Goal: Task Accomplishment & Management: Complete application form

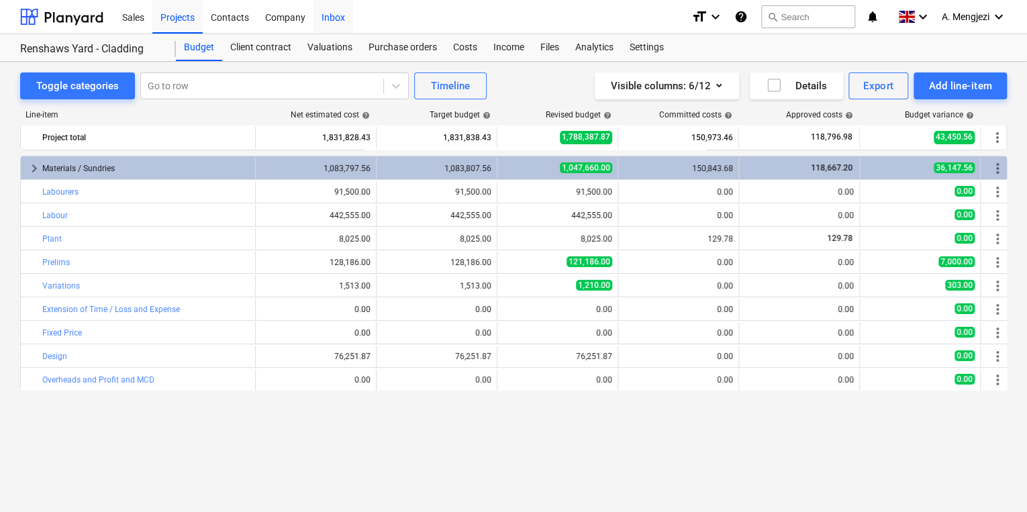
click at [321, 25] on div "Inbox" at bounding box center [333, 16] width 40 height 34
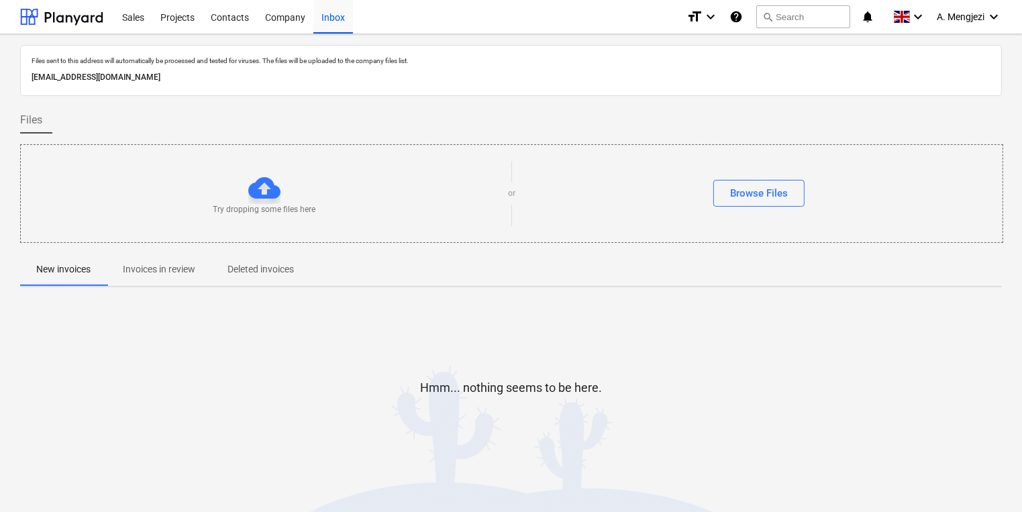
click at [170, 271] on p "Invoices in review" at bounding box center [159, 269] width 72 height 14
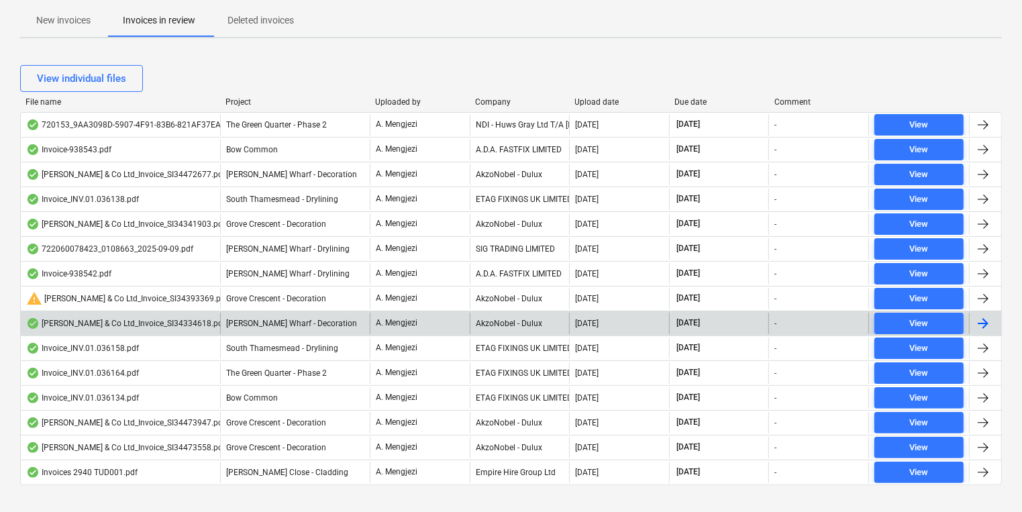
scroll to position [267, 0]
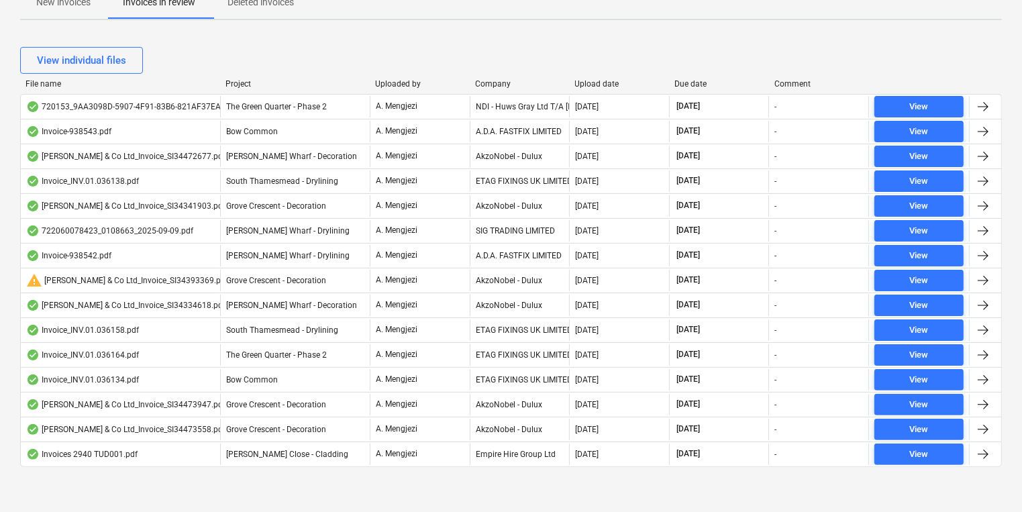
click at [489, 83] on div "Company" at bounding box center [519, 83] width 89 height 9
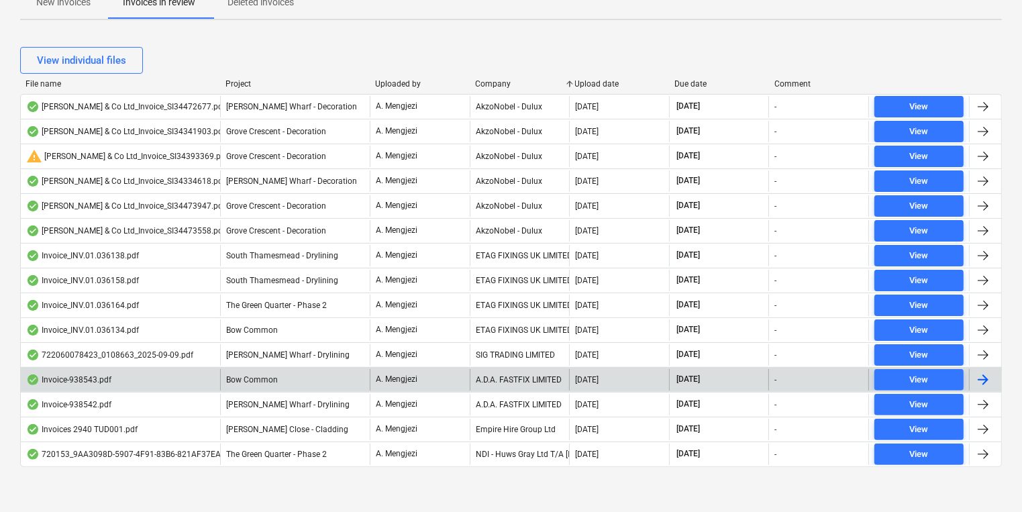
click at [987, 376] on div at bounding box center [983, 380] width 16 height 16
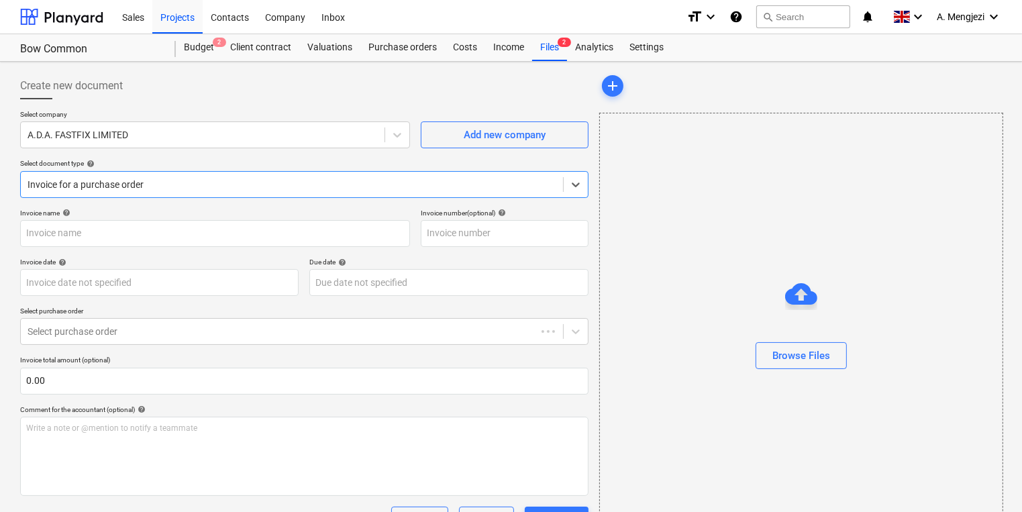
type input "938543"
type input "10 Sep 2025"
type input "09 Oct 2025"
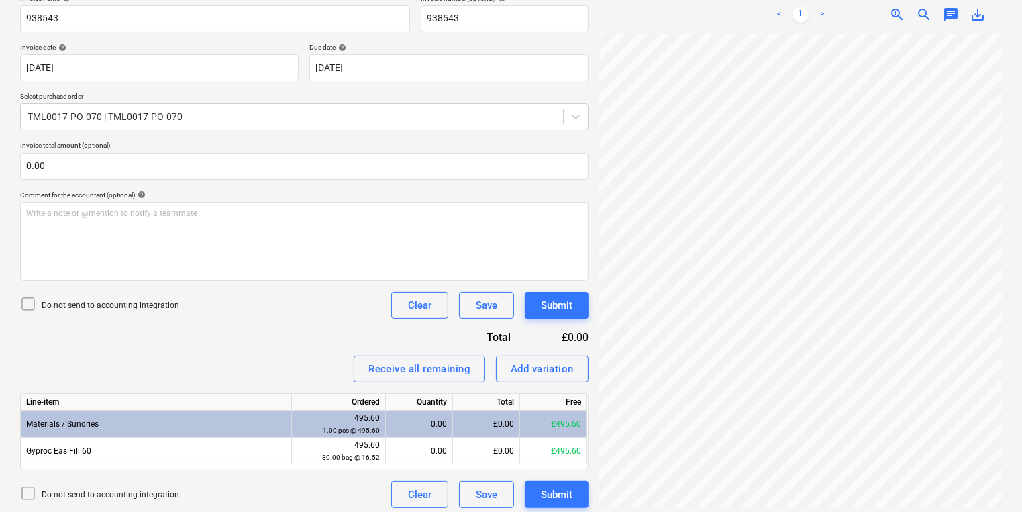
scroll to position [221, 0]
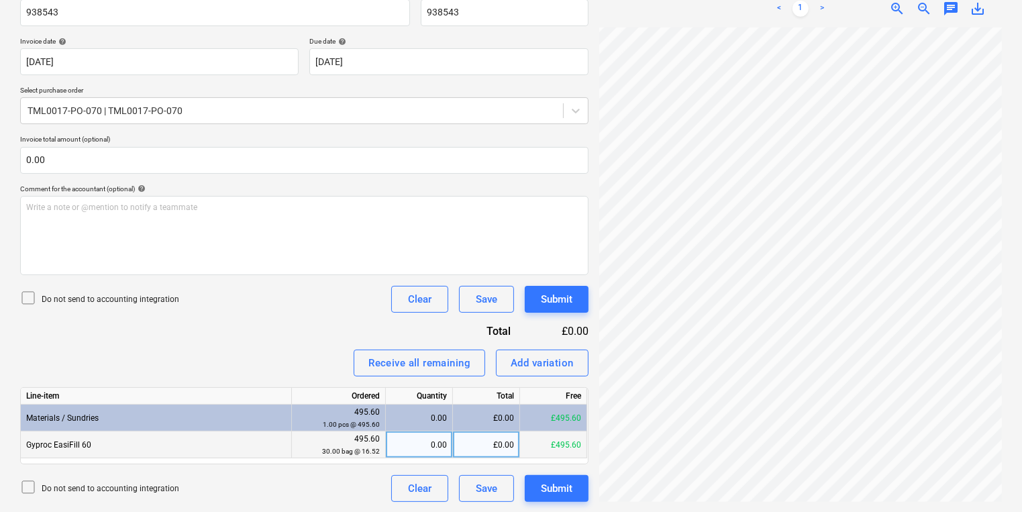
click at [434, 434] on div "0.00" at bounding box center [419, 445] width 56 height 27
type input "30"
drag, startPoint x: 858, startPoint y: 502, endPoint x: 927, endPoint y: 503, distance: 69.1
click at [927, 503] on div "Invoice-938543.pdf clear add sort < 1 > zoom_in zoom_out chat 0 save_alt" at bounding box center [800, 176] width 413 height 661
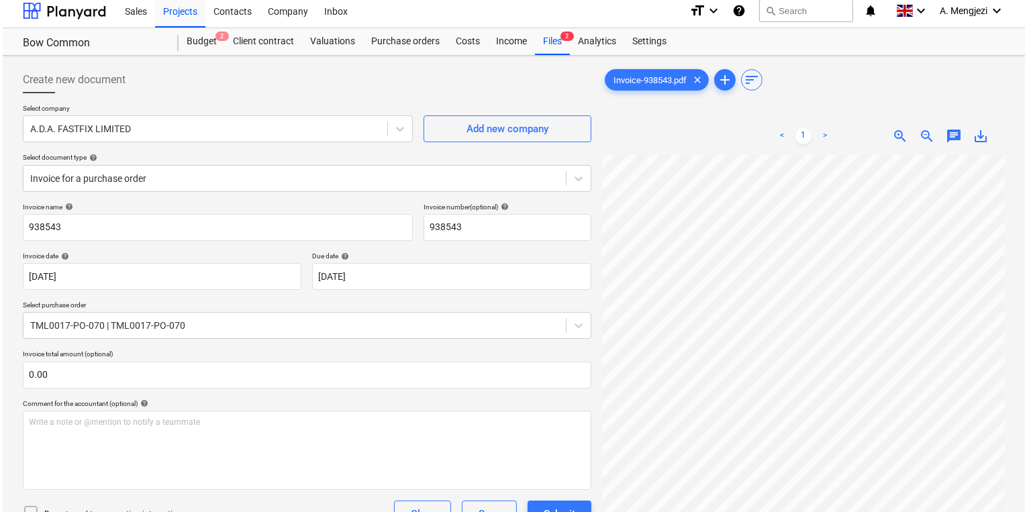
scroll to position [132, 101]
click at [552, 509] on div "Submit" at bounding box center [557, 513] width 32 height 17
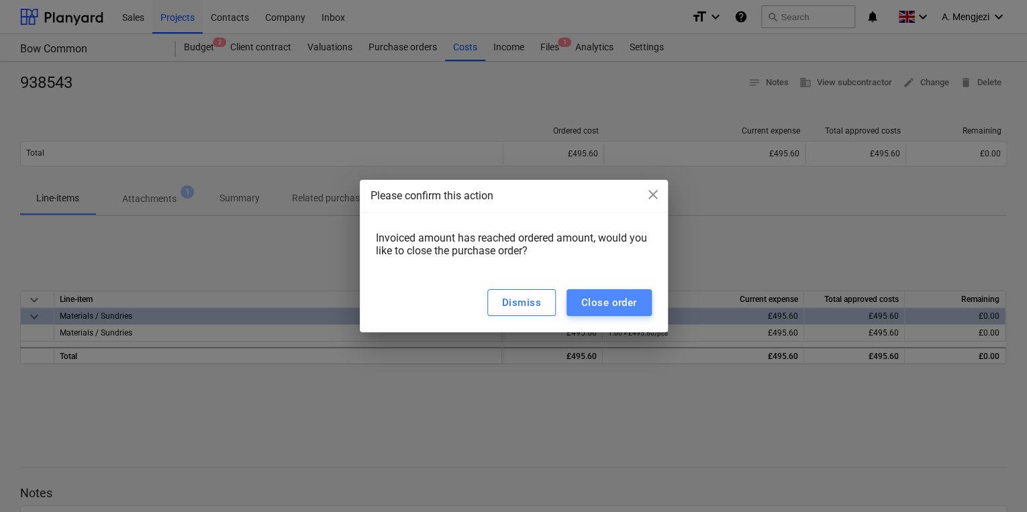
click at [612, 299] on div "Close order" at bounding box center [609, 302] width 56 height 17
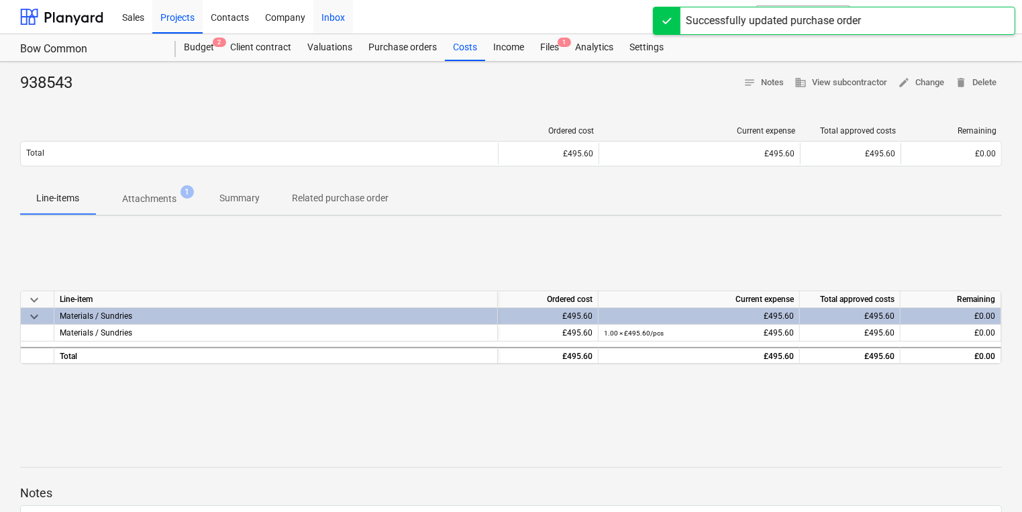
click at [338, 19] on div "Inbox" at bounding box center [333, 16] width 40 height 34
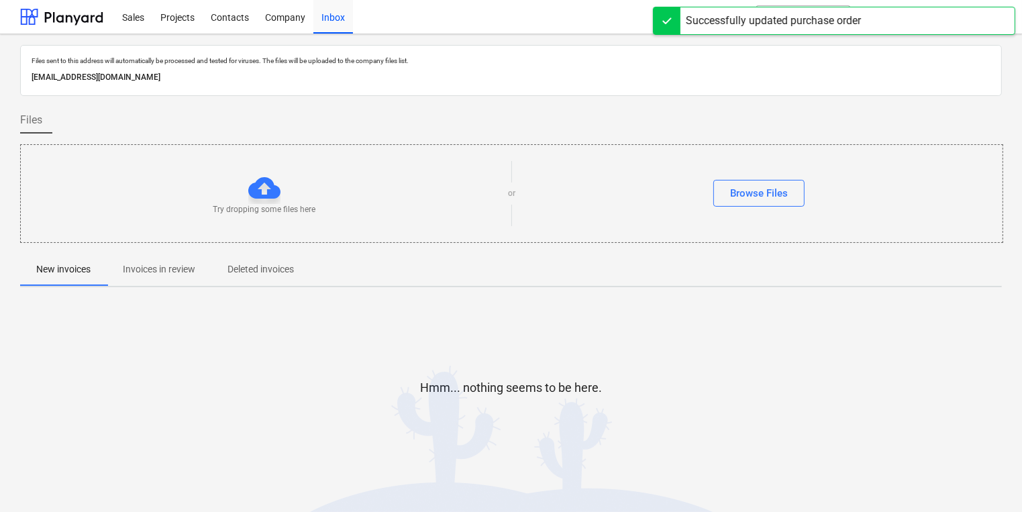
click at [186, 270] on p "Invoices in review" at bounding box center [159, 269] width 72 height 14
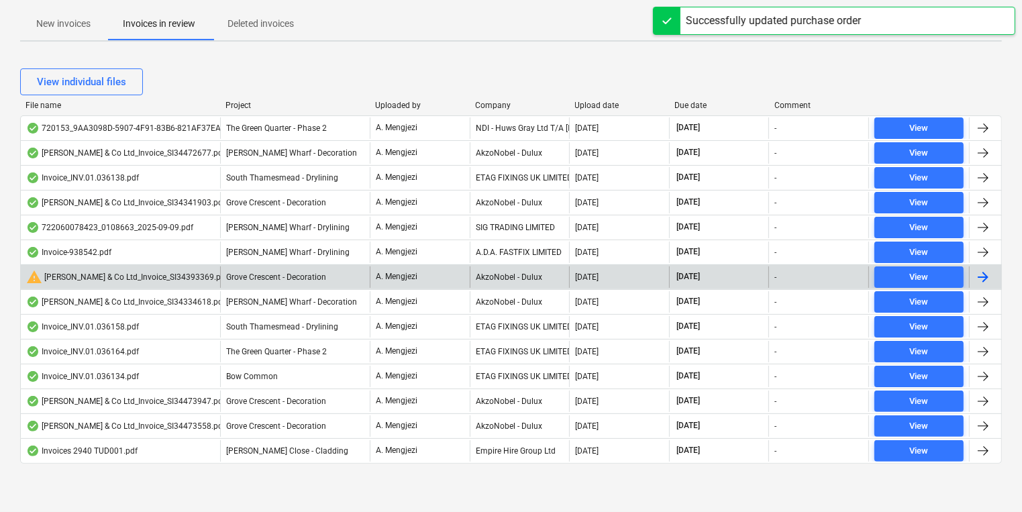
scroll to position [242, 0]
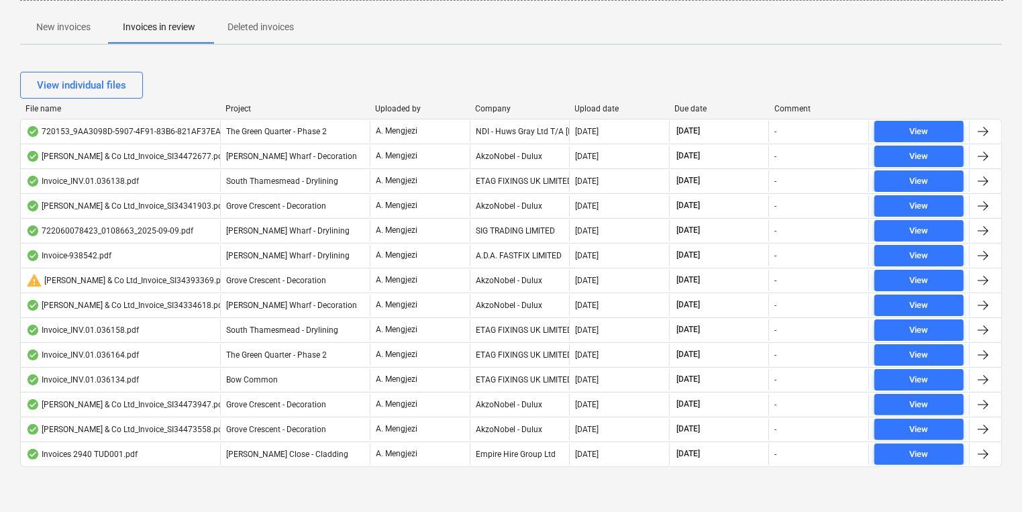
click at [500, 107] on div "Company" at bounding box center [519, 108] width 89 height 9
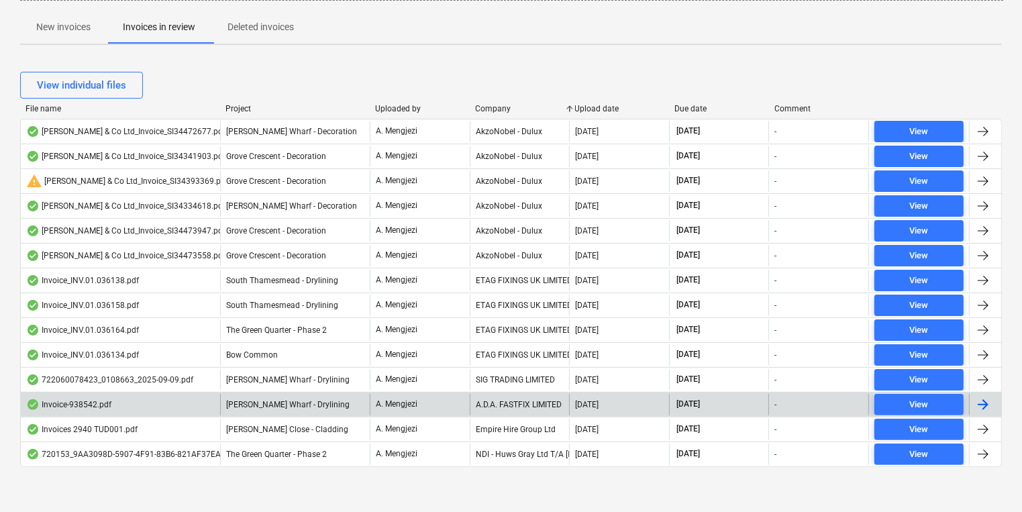
click at [983, 404] on div at bounding box center [983, 405] width 16 height 16
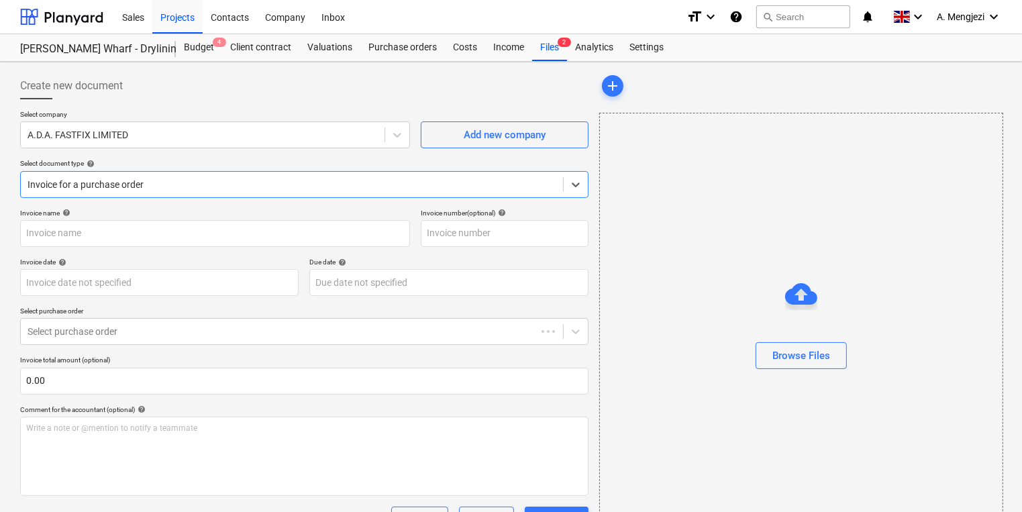
type input "938542"
type input "10 Sep 2025"
type input "09 Oct 2025"
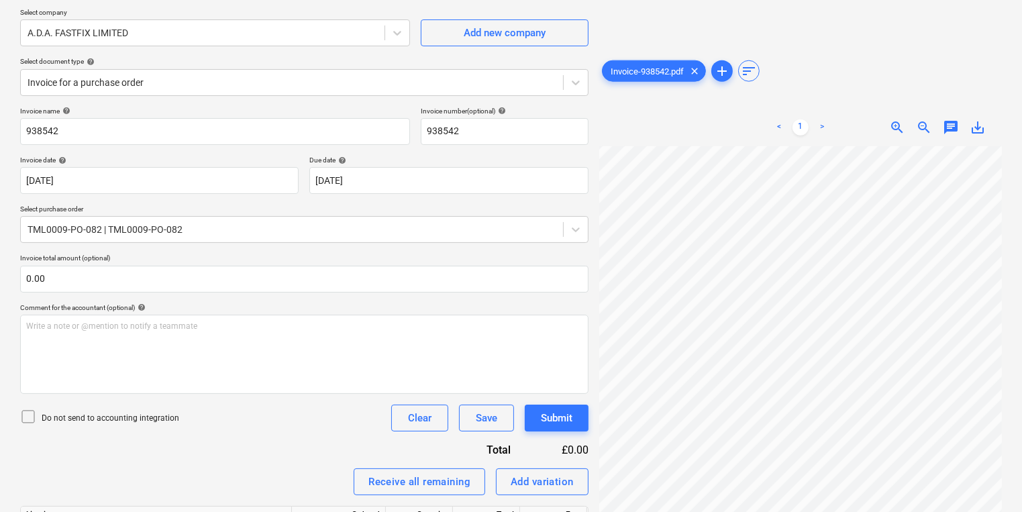
scroll to position [221, 0]
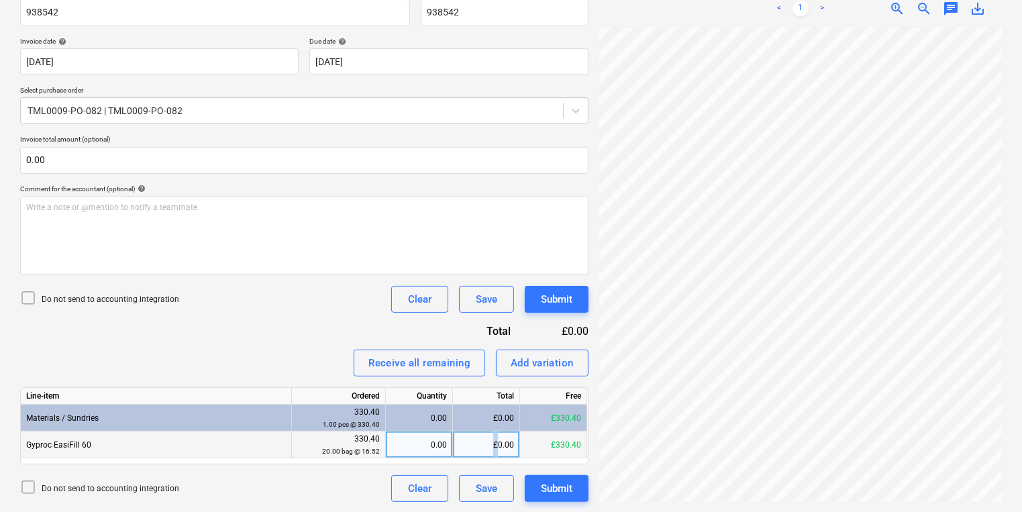
click at [497, 453] on div "£0.00" at bounding box center [486, 445] width 67 height 27
click at [412, 448] on div "0.00" at bounding box center [419, 445] width 56 height 27
type input "20"
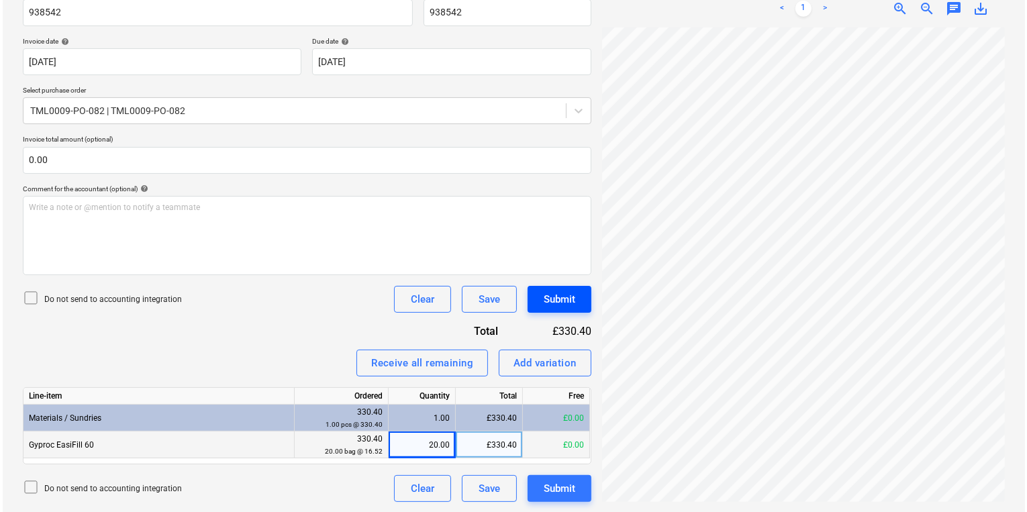
scroll to position [0, 103]
click at [532, 305] on div "Create new document Select company A.D.A. FASTFIX LIMITED Add new company Selec…" at bounding box center [511, 176] width 993 height 661
click at [561, 492] on div "Submit" at bounding box center [557, 488] width 32 height 17
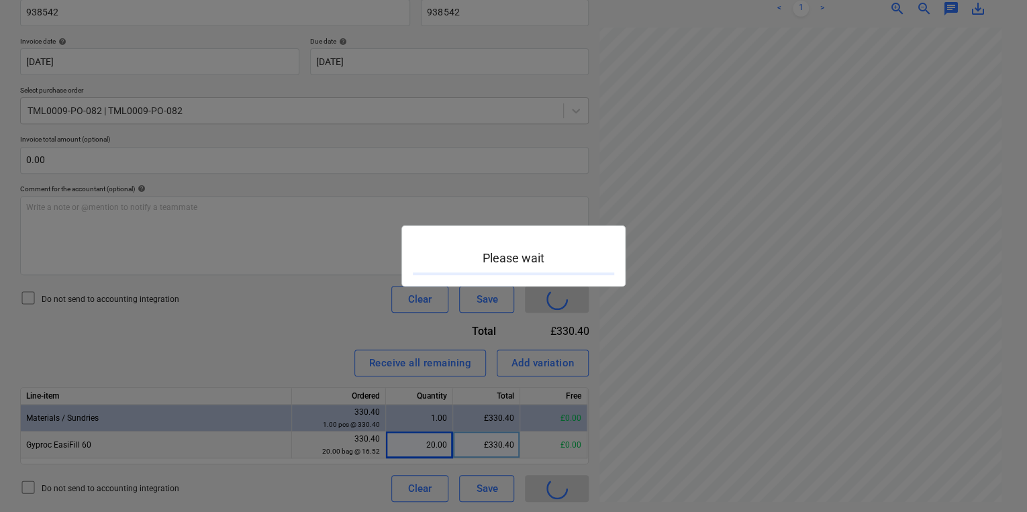
scroll to position [0, 103]
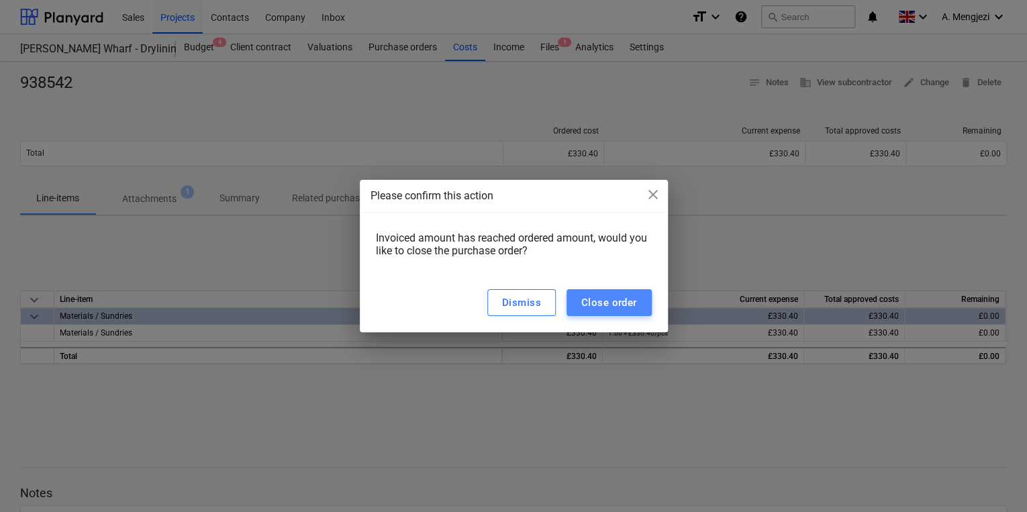
click at [594, 312] on button "Close order" at bounding box center [608, 302] width 85 height 27
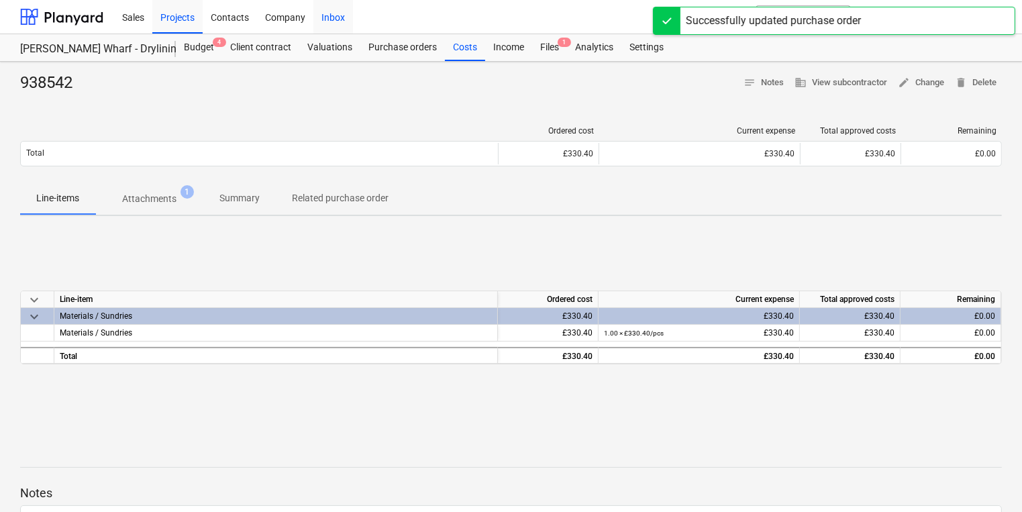
click at [333, 28] on div "Inbox" at bounding box center [333, 16] width 40 height 34
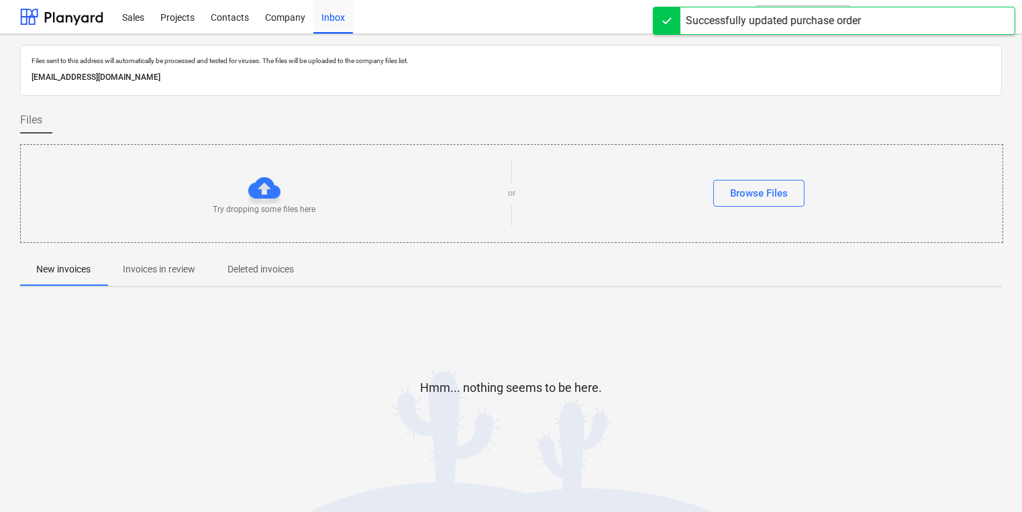
click at [179, 264] on p "Invoices in review" at bounding box center [159, 269] width 72 height 14
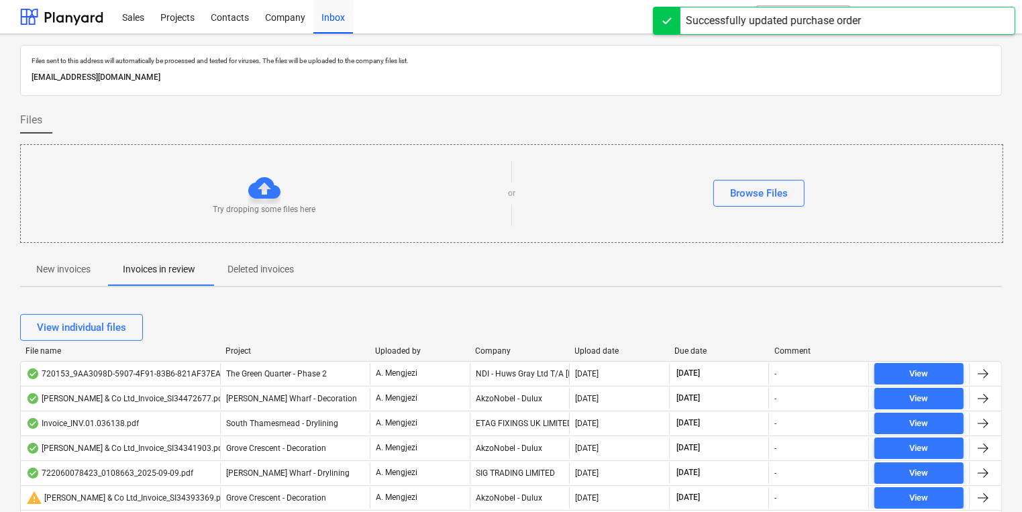
click at [495, 351] on div "Company" at bounding box center [519, 350] width 89 height 9
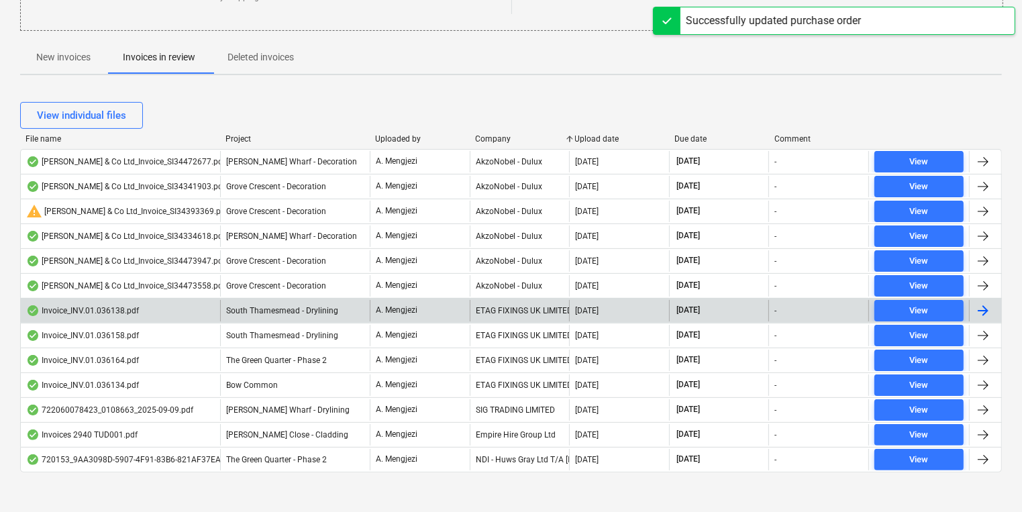
scroll to position [215, 0]
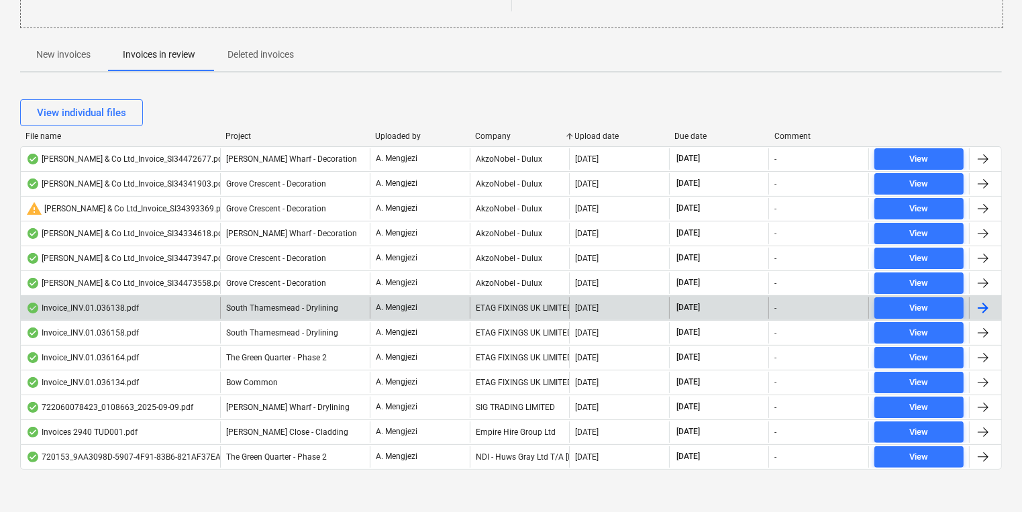
click at [989, 307] on div at bounding box center [983, 308] width 16 height 16
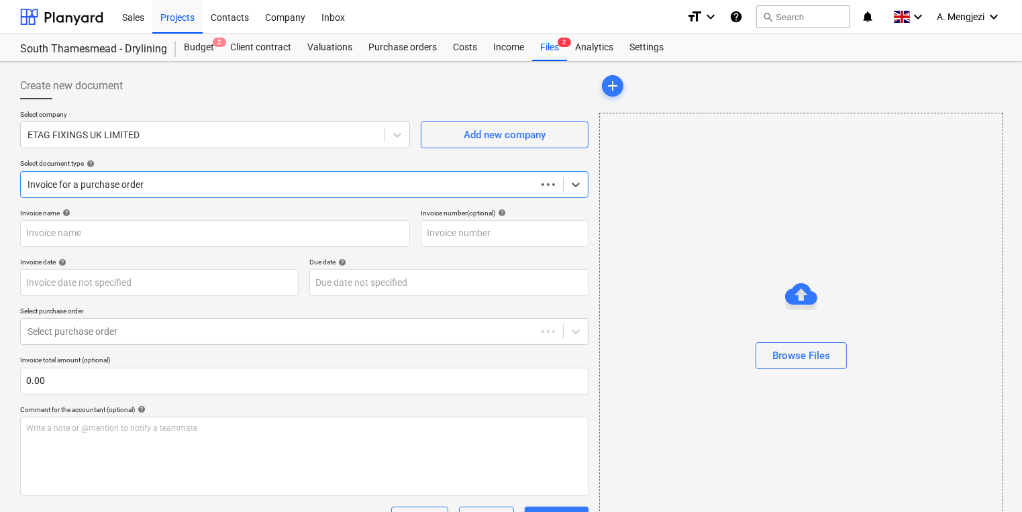
type input "#INV.01.036138"
type input "[DATE]"
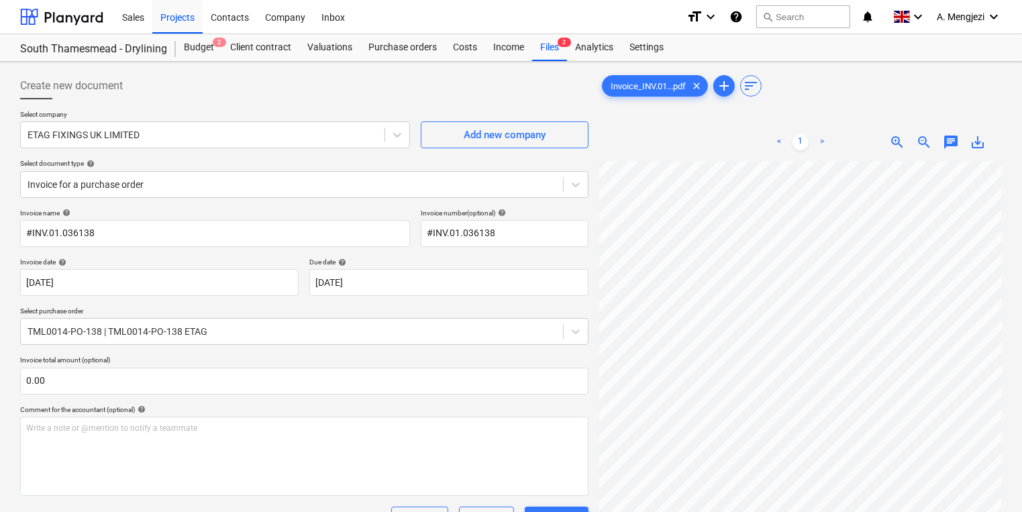
scroll to position [10, 56]
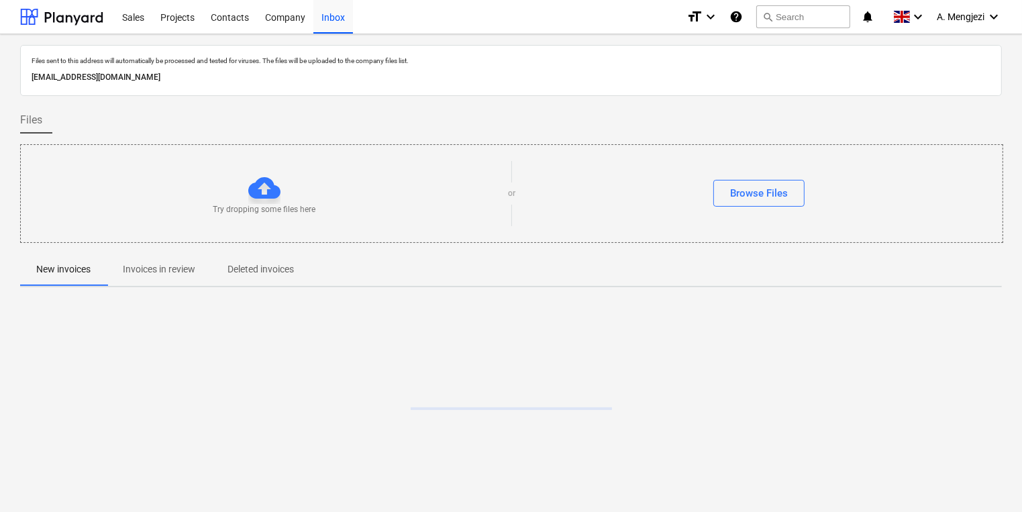
click at [484, 304] on div at bounding box center [511, 398] width 982 height 201
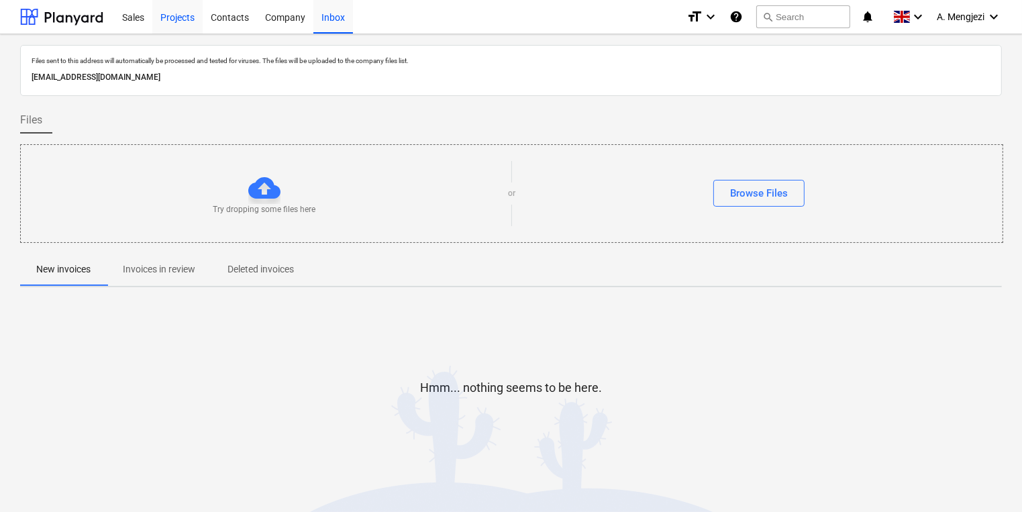
click at [191, 19] on div "Projects" at bounding box center [177, 16] width 50 height 34
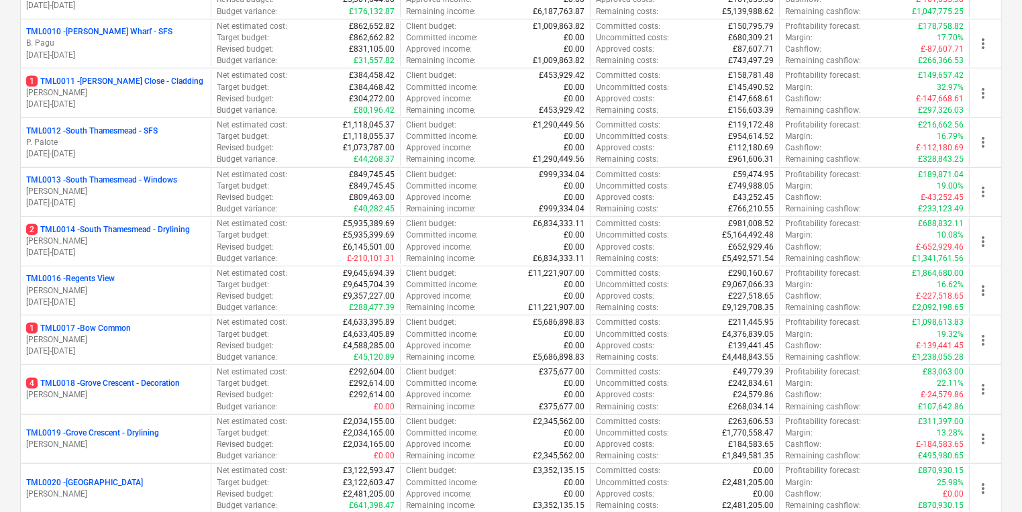
scroll to position [644, 0]
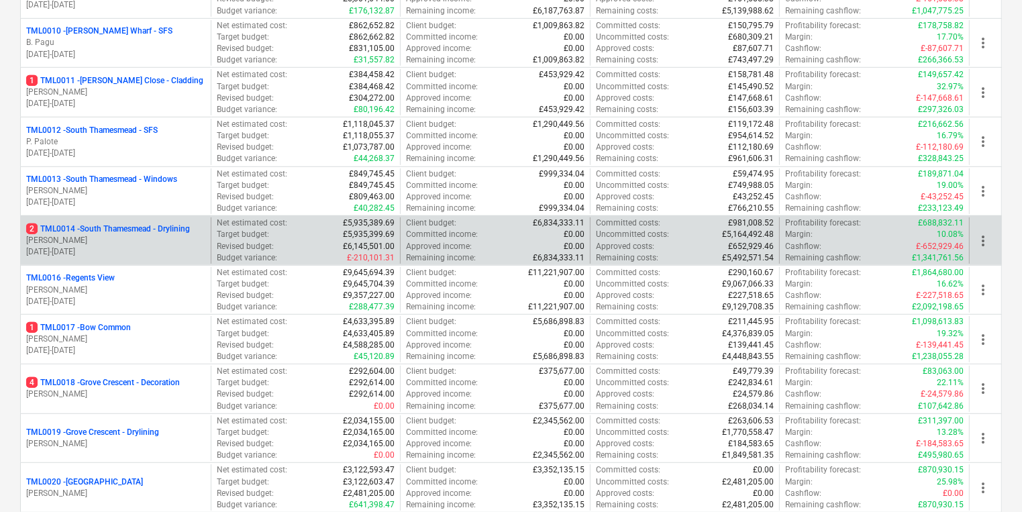
click at [201, 241] on p "[PERSON_NAME]" at bounding box center [115, 240] width 179 height 11
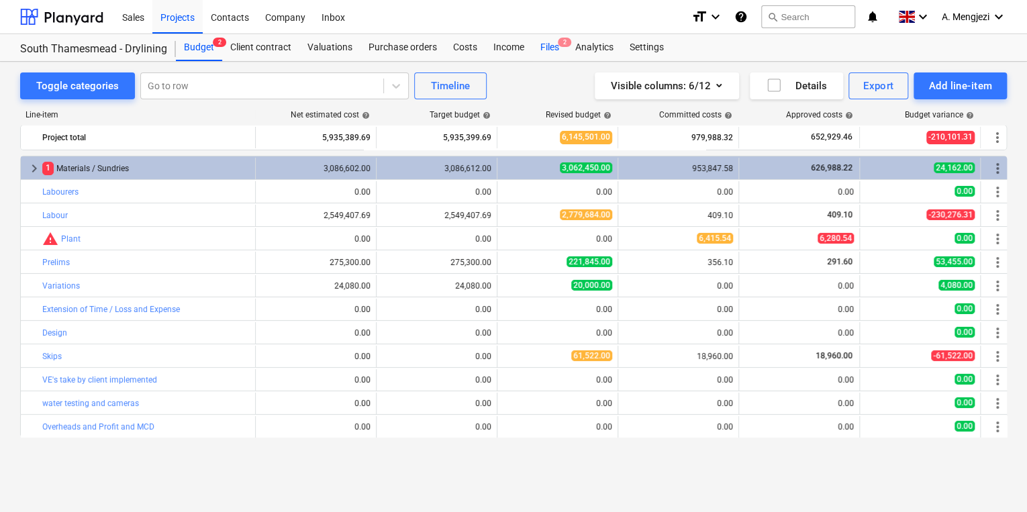
click at [550, 50] on div "Files 2" at bounding box center [549, 47] width 35 height 27
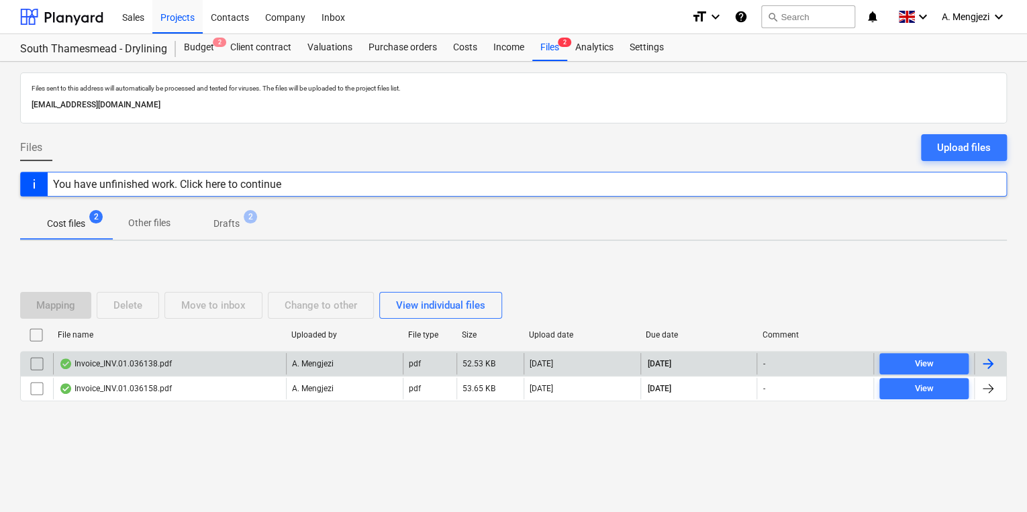
click at [993, 357] on div at bounding box center [988, 364] width 16 height 16
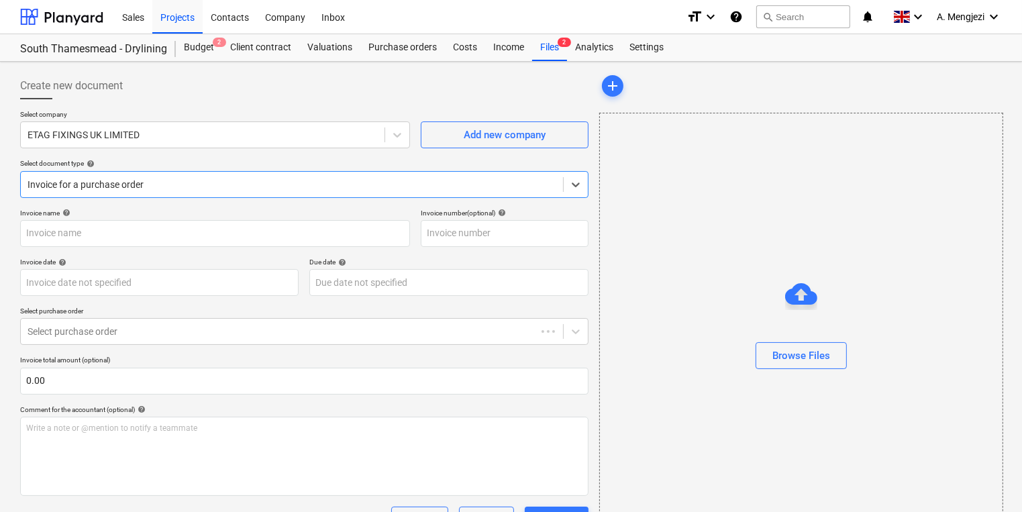
type input "#INV.01.036138"
type input "[DATE]"
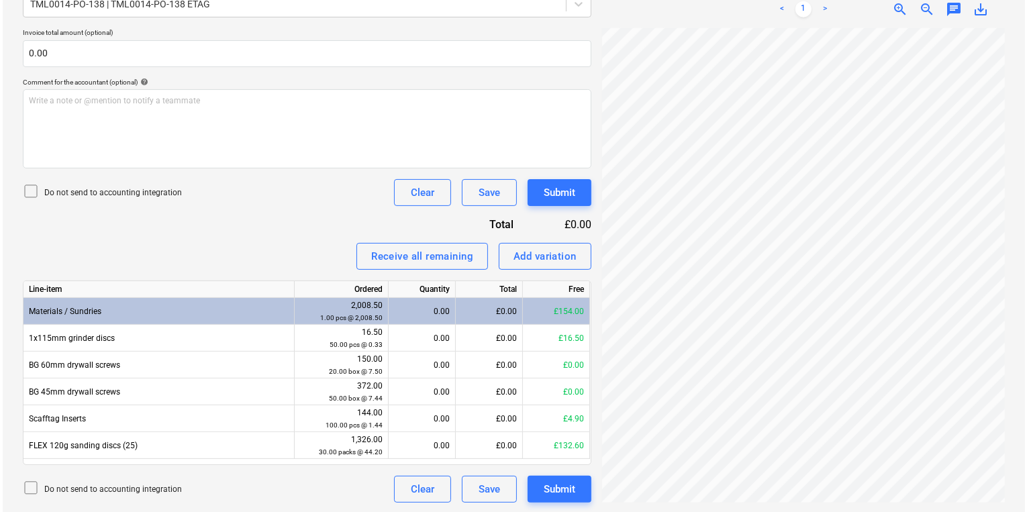
scroll to position [328, 0]
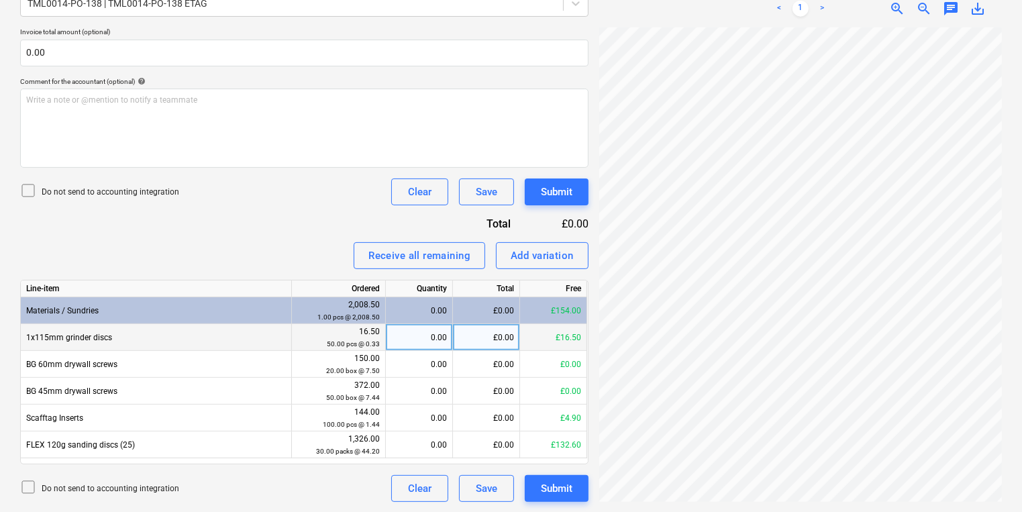
click at [446, 338] on div "0.00" at bounding box center [419, 337] width 56 height 27
type input "50"
click at [554, 191] on div "Submit" at bounding box center [557, 191] width 32 height 17
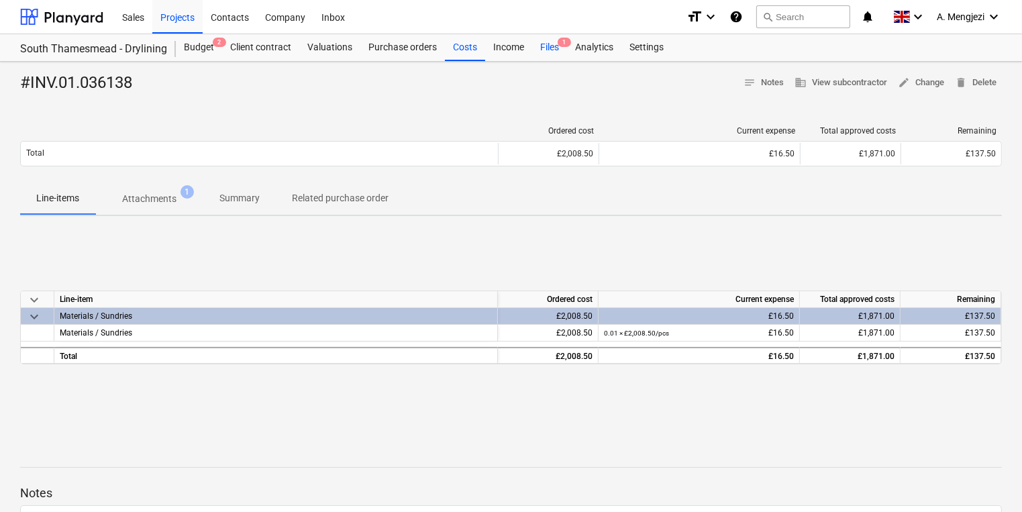
click at [570, 46] on div "Analytics" at bounding box center [594, 47] width 54 height 27
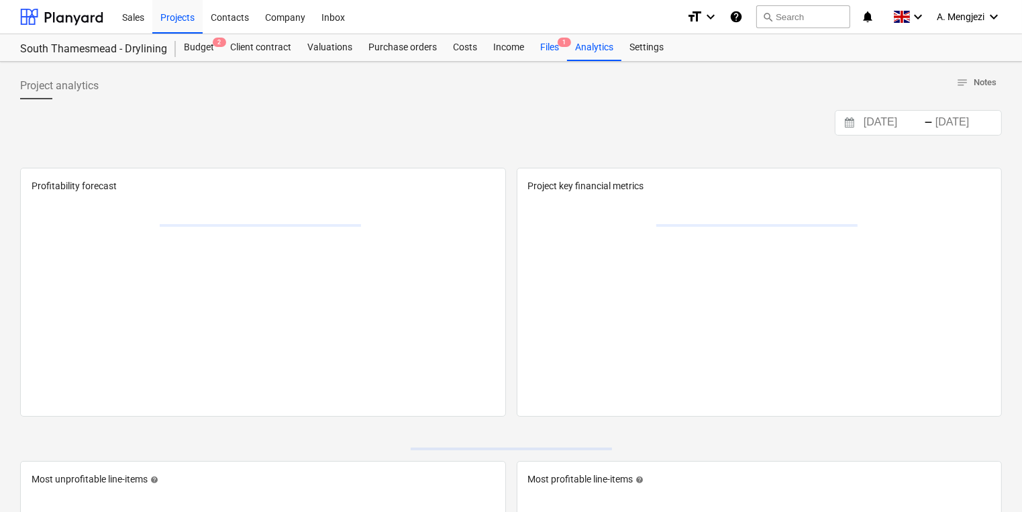
click at [557, 48] on div "Files 1" at bounding box center [549, 47] width 35 height 27
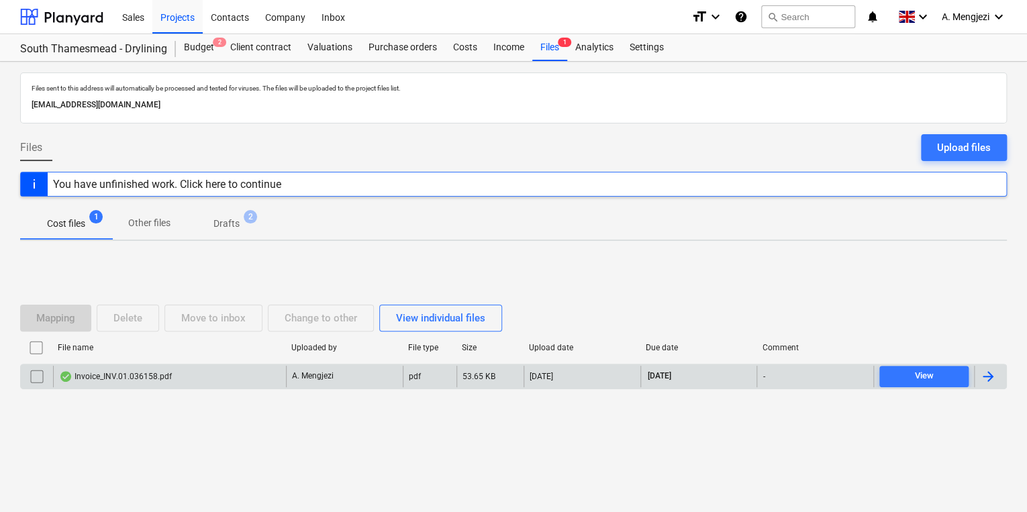
click at [984, 379] on div at bounding box center [988, 376] width 16 height 16
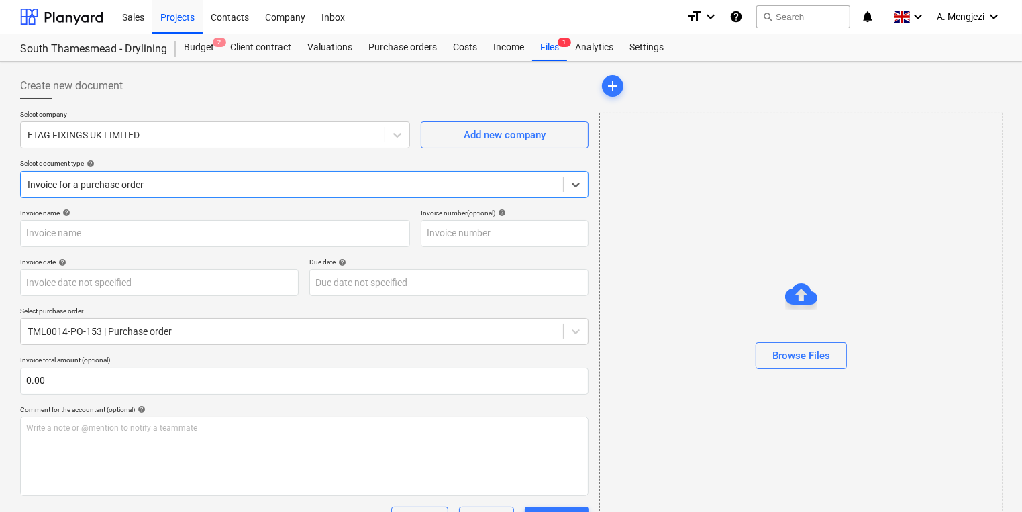
type input "#INV.01.036158"
type input "[DATE]"
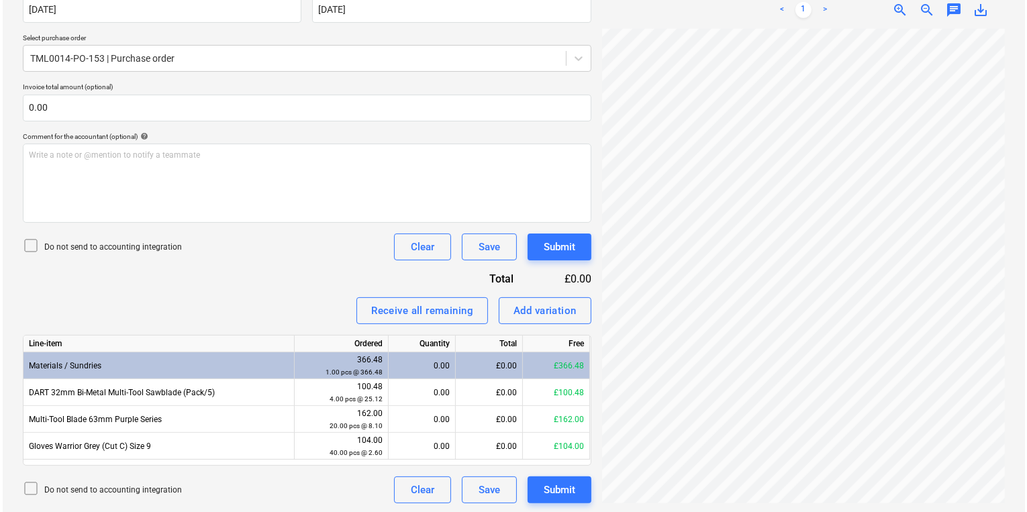
scroll to position [274, 0]
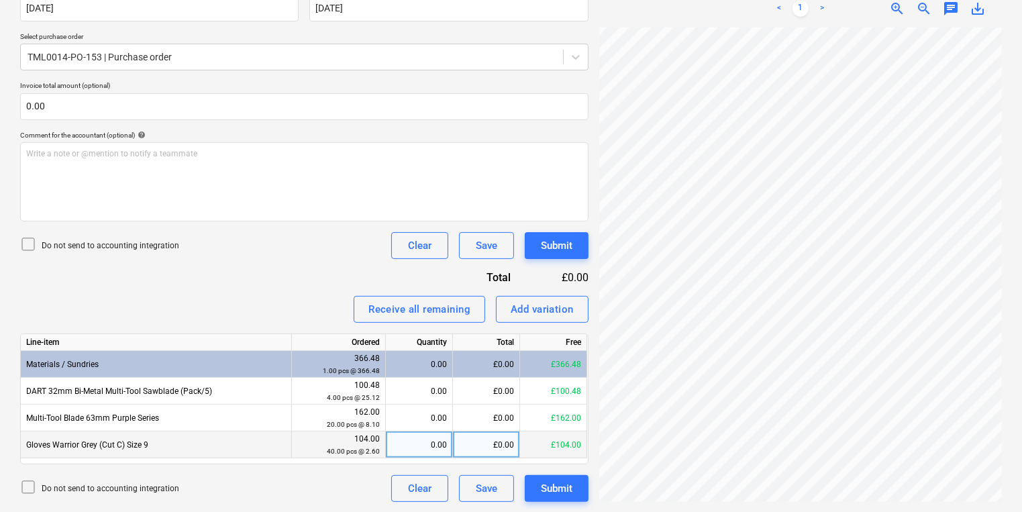
click at [415, 442] on div "0.00" at bounding box center [419, 445] width 56 height 27
type input "40"
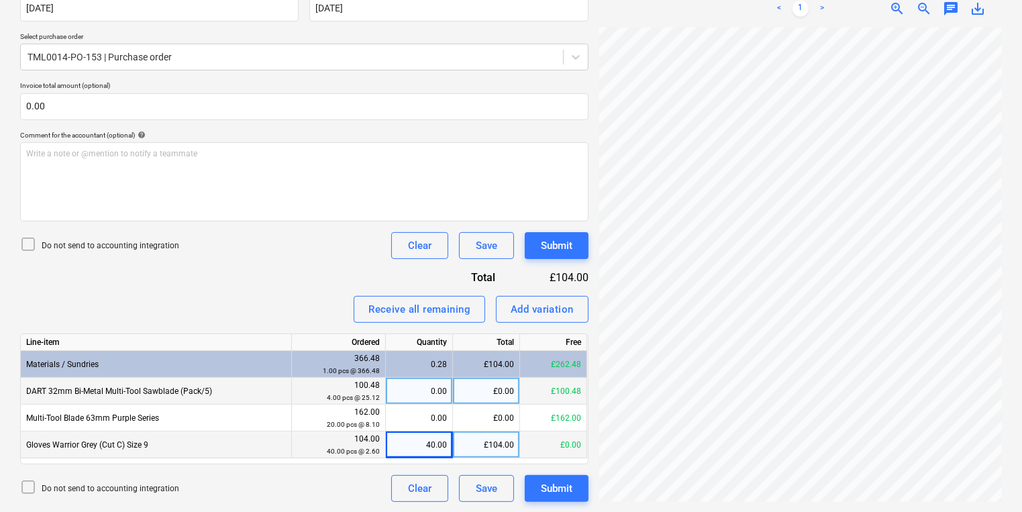
click at [418, 382] on div "0.00" at bounding box center [419, 391] width 56 height 27
type input "4"
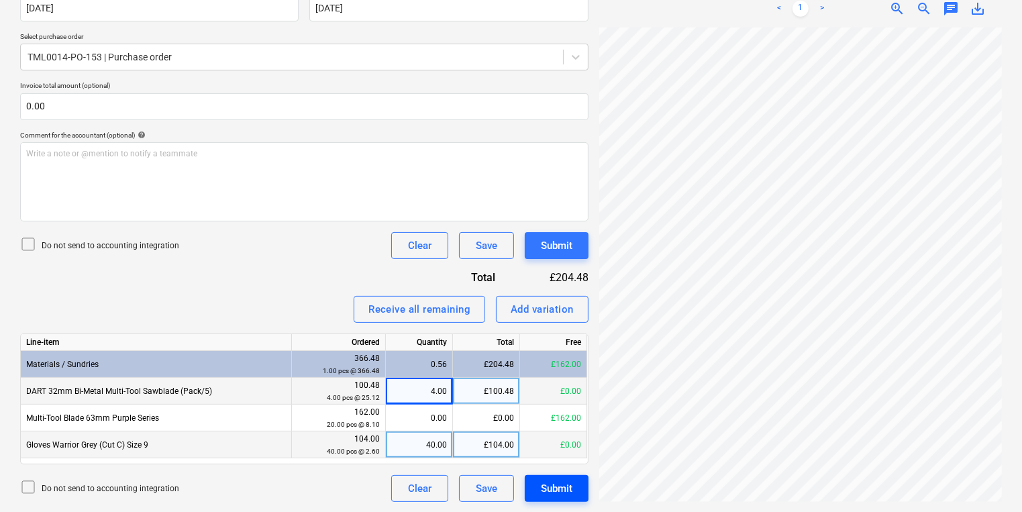
click at [543, 489] on div "Submit" at bounding box center [557, 488] width 32 height 17
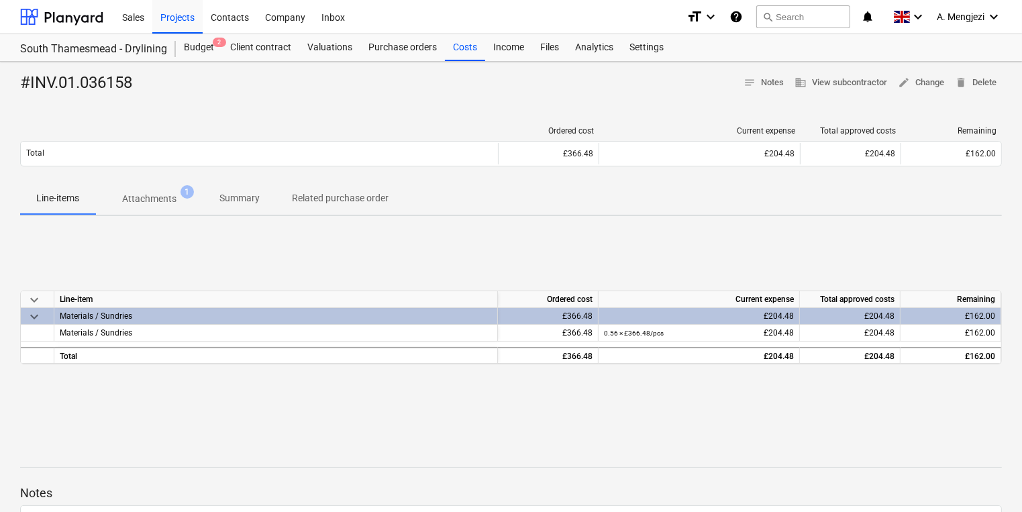
click at [303, 112] on div "#INV.01.036158 notes Notes business View subcontractor edit Change delete Delet…" at bounding box center [511, 350] width 1022 height 576
click at [334, 32] on div "Inbox" at bounding box center [333, 16] width 40 height 34
